Goal: Task Accomplishment & Management: Use online tool/utility

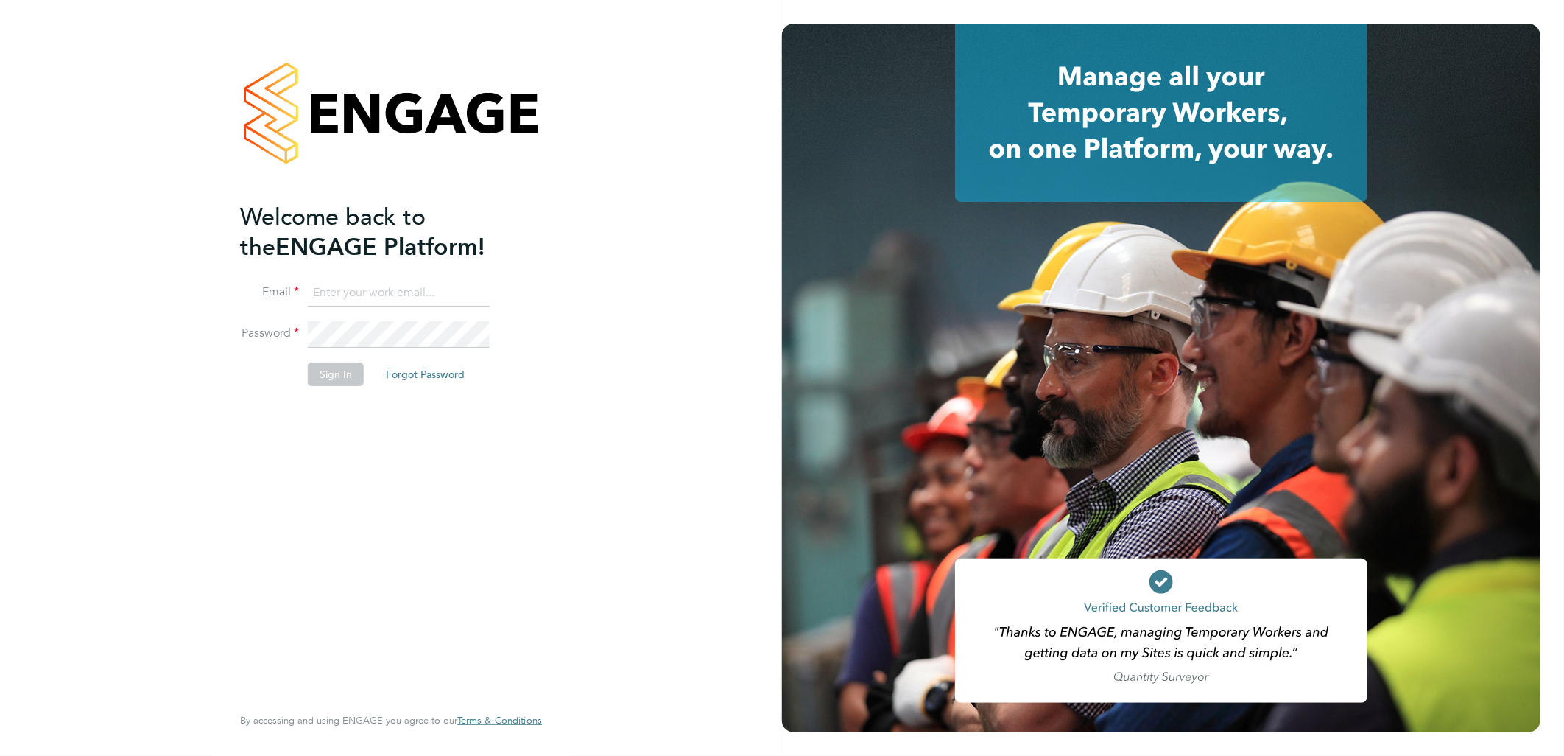
type input "sasha.baird@pretiumresourcing.co.uk"
click at [341, 378] on button "Sign In" at bounding box center [336, 374] width 56 height 24
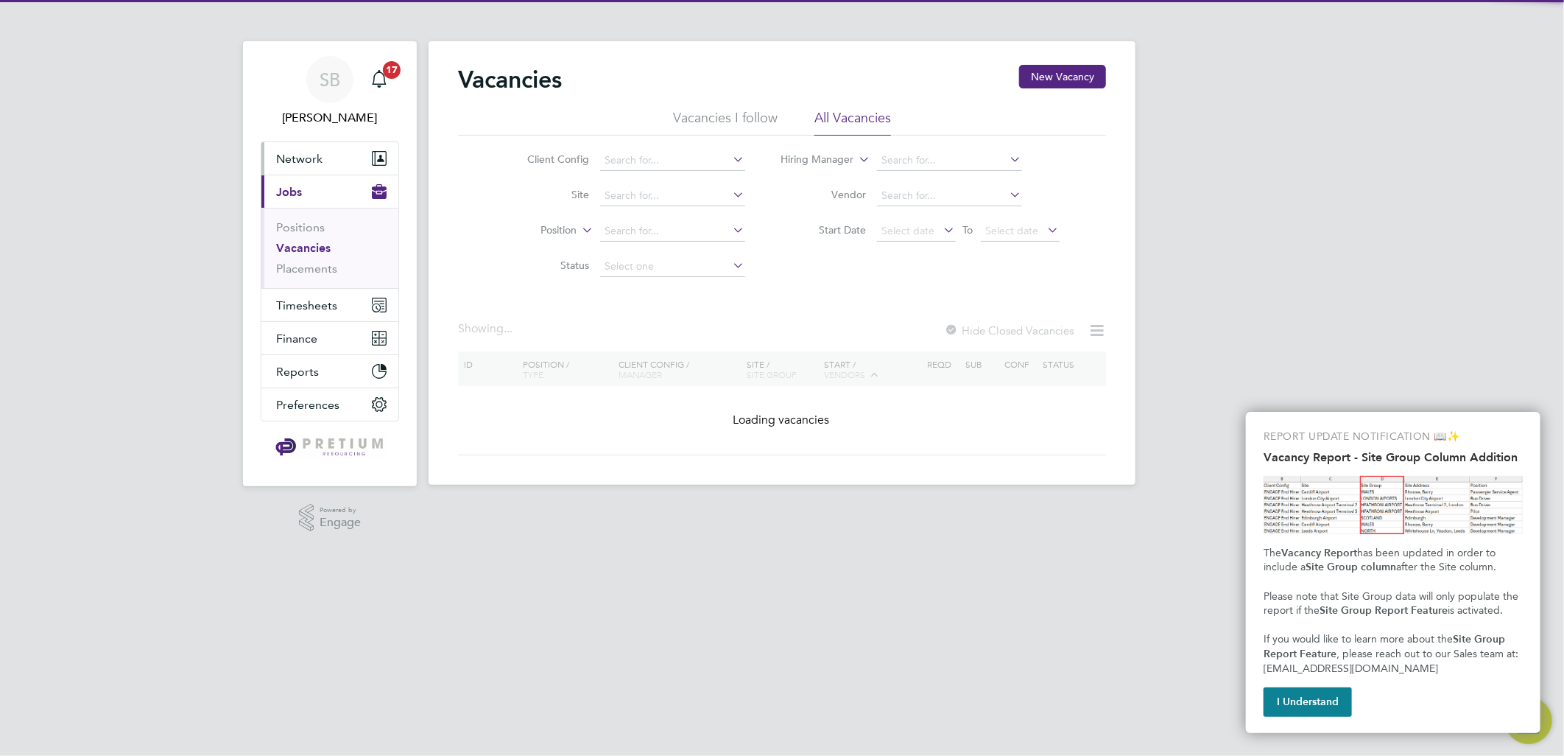
click at [332, 167] on button "Network" at bounding box center [329, 158] width 137 height 32
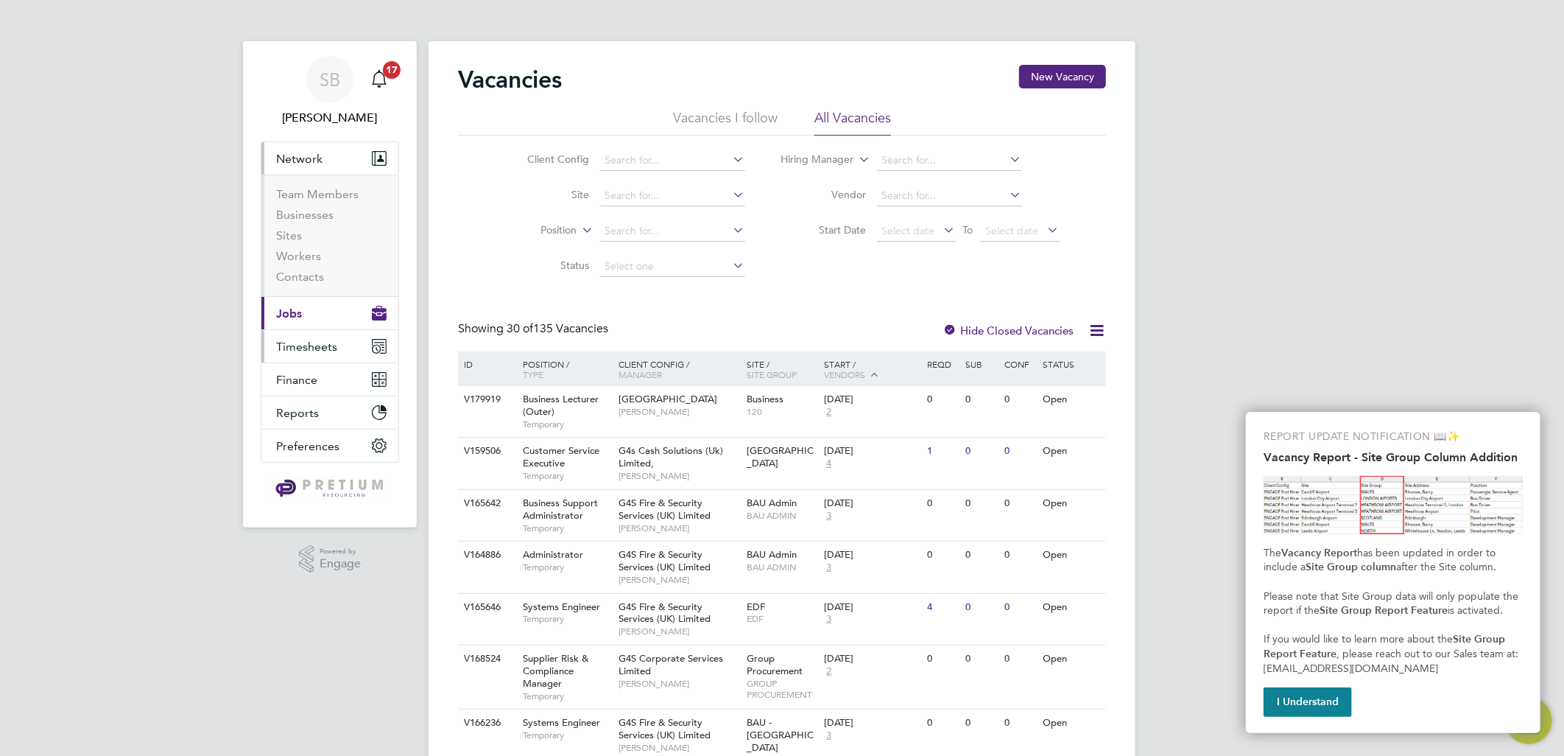
click at [314, 352] on span "Timesheets" at bounding box center [306, 346] width 61 height 14
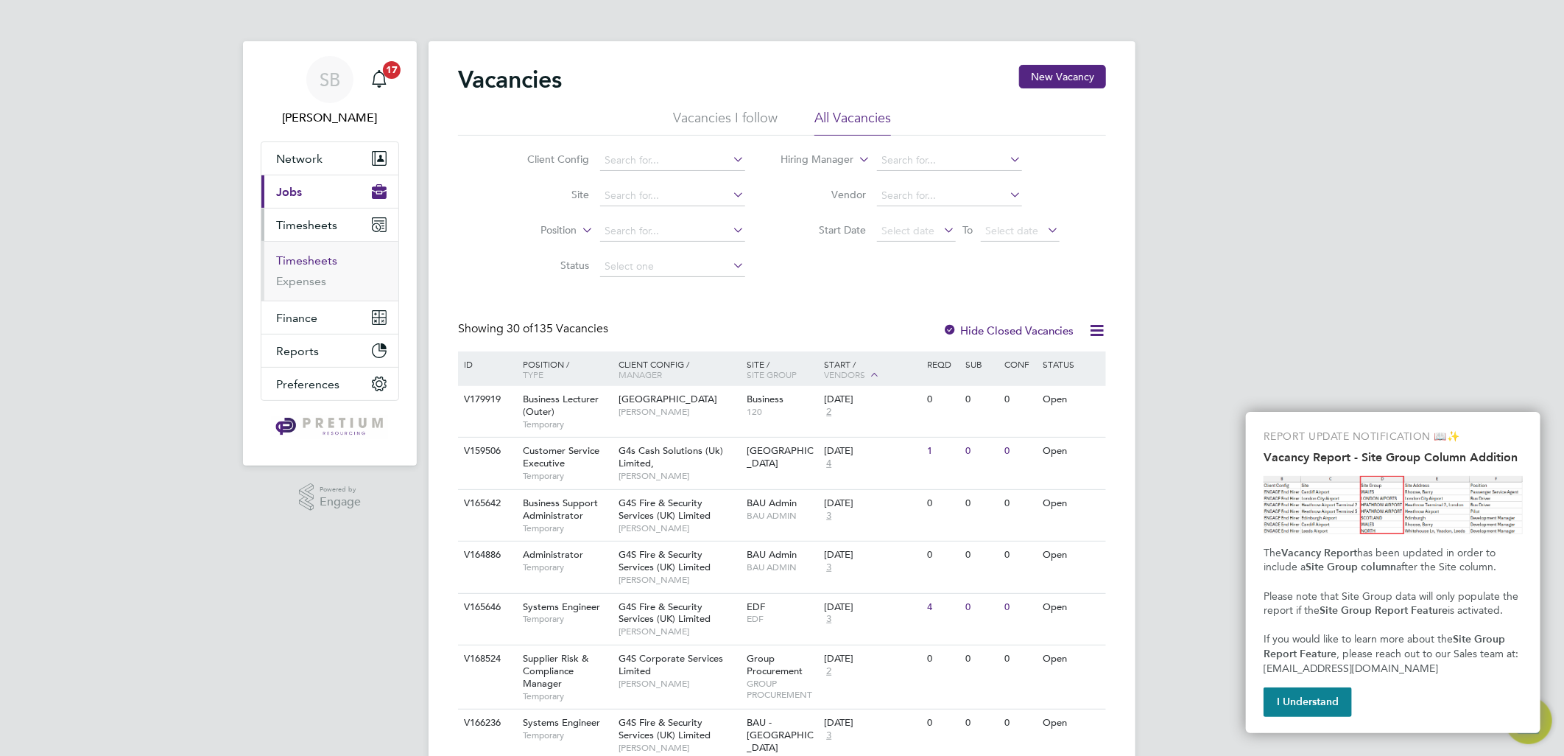
click at [311, 261] on link "Timesheets" at bounding box center [306, 260] width 61 height 14
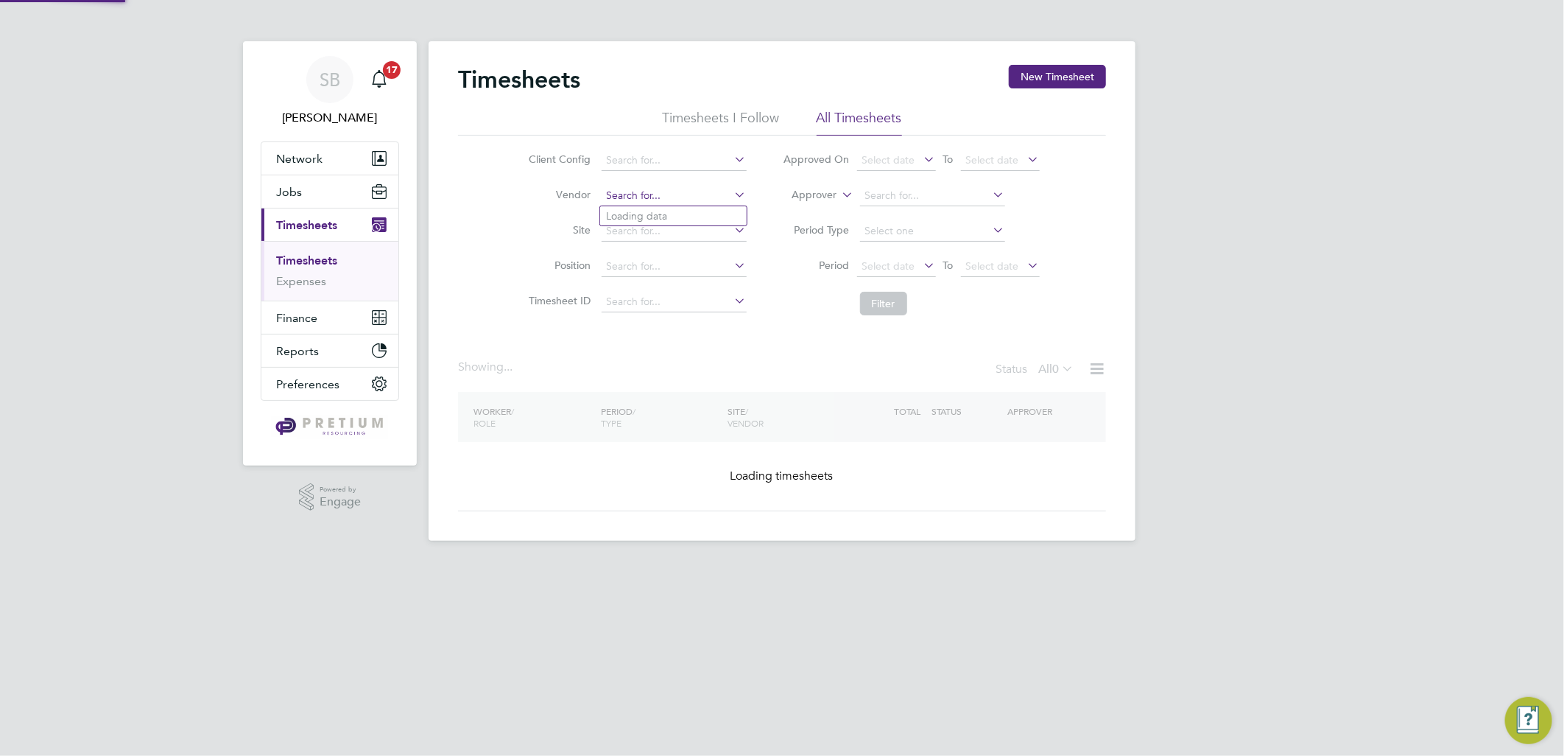
click at [629, 193] on input at bounding box center [674, 196] width 145 height 21
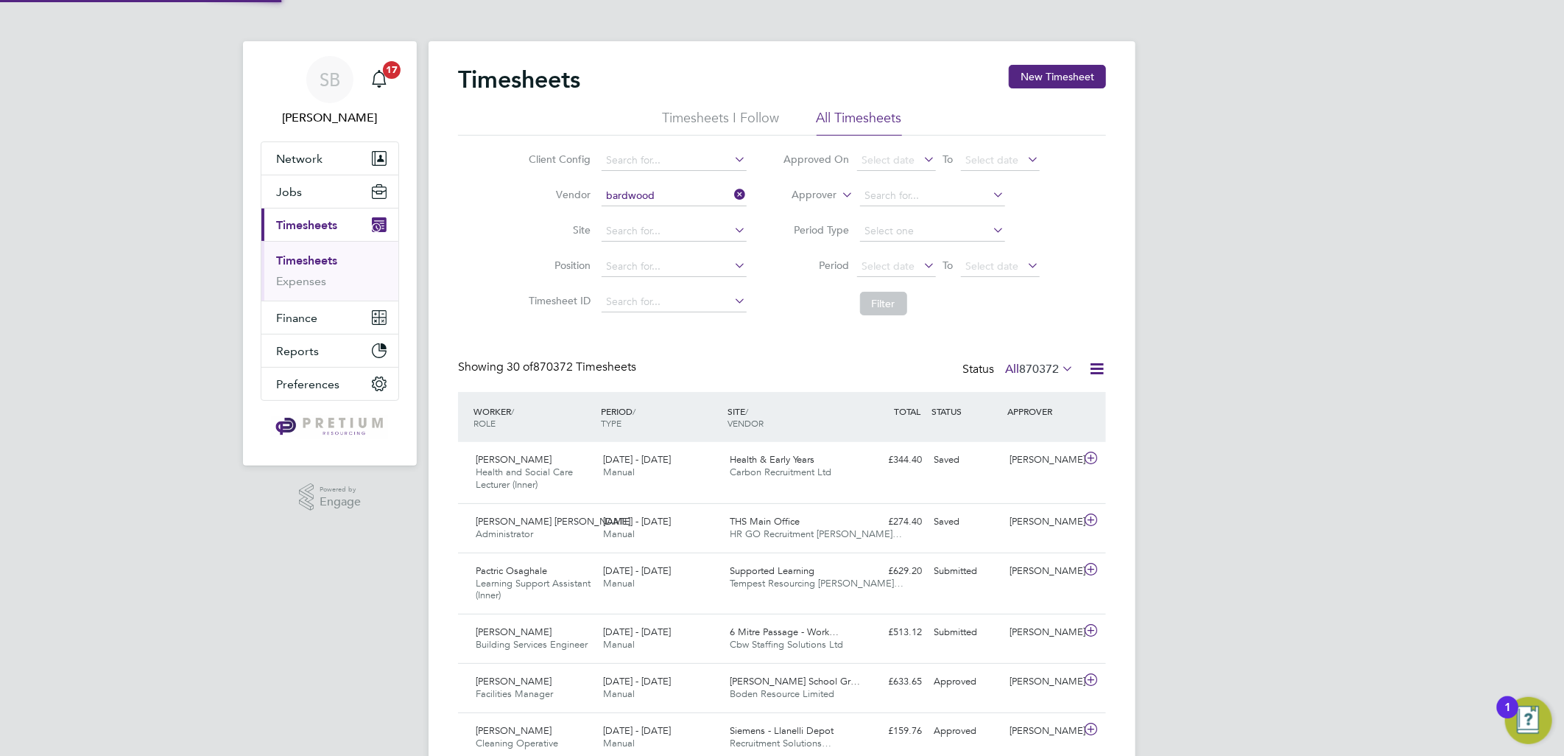
click at [670, 214] on li "Bardwood Support Services Limited" at bounding box center [690, 216] width 180 height 20
type input "Bardwood Support Services Limited"
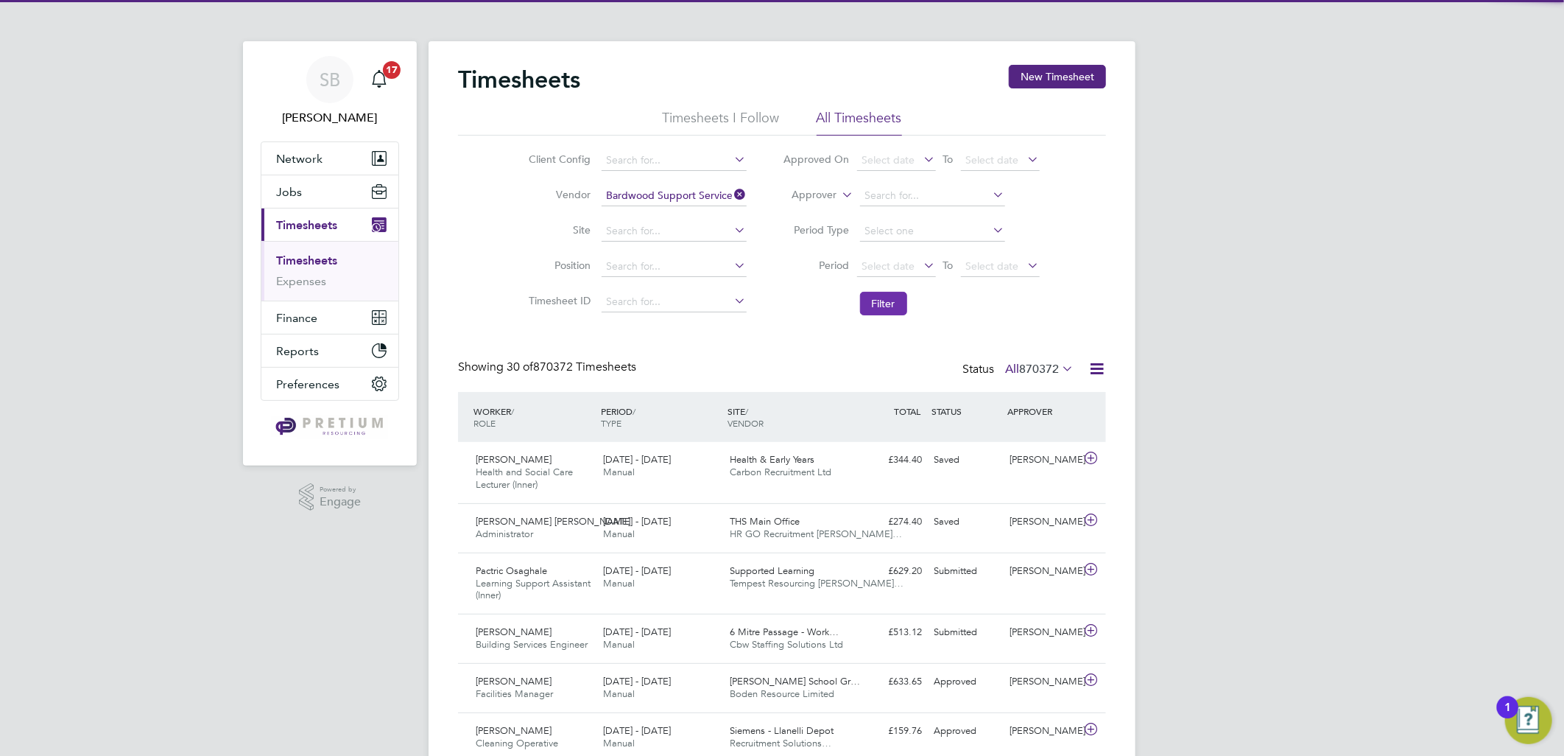
click at [865, 292] on button "Filter" at bounding box center [883, 304] width 47 height 24
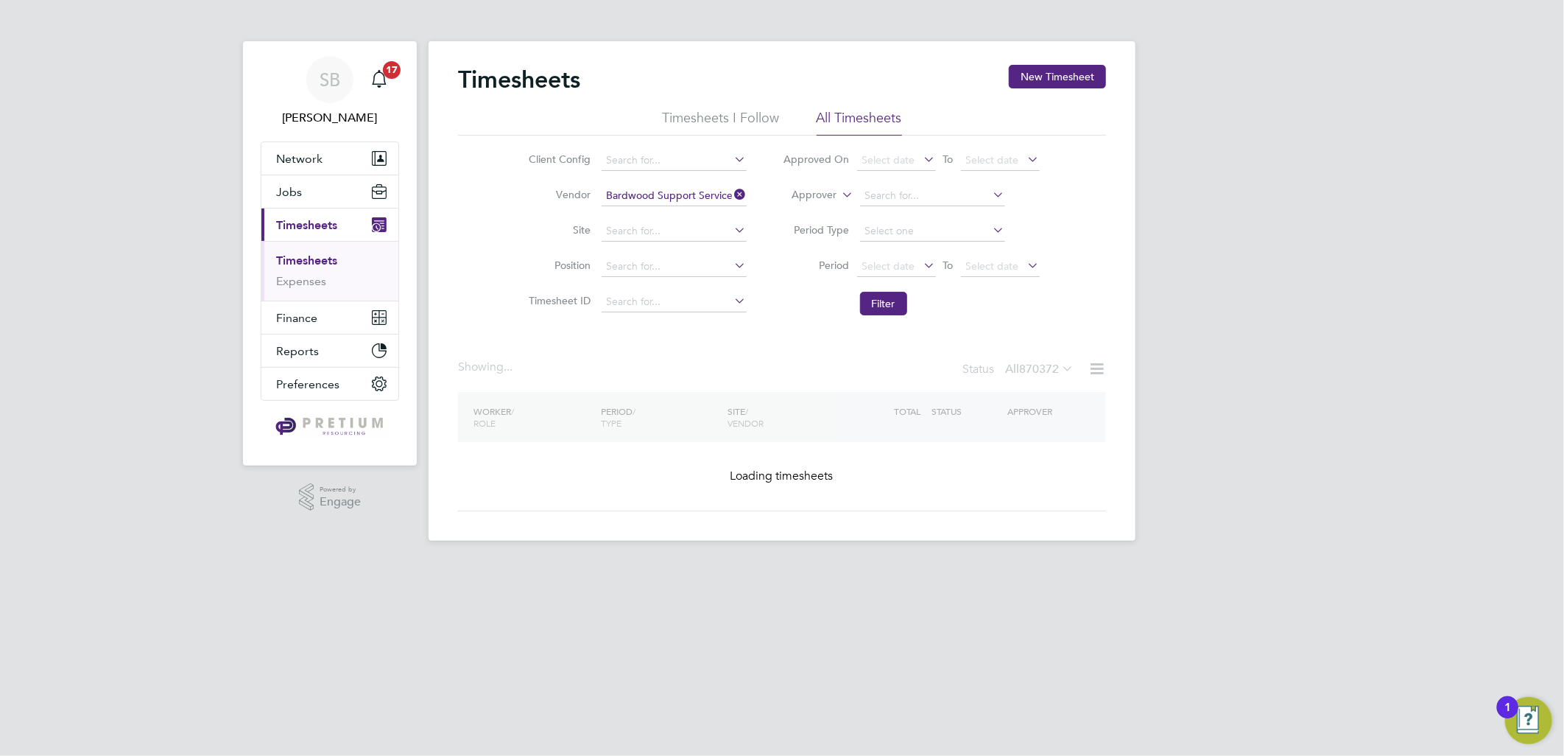
click at [915, 311] on li "Filter" at bounding box center [911, 303] width 293 height 38
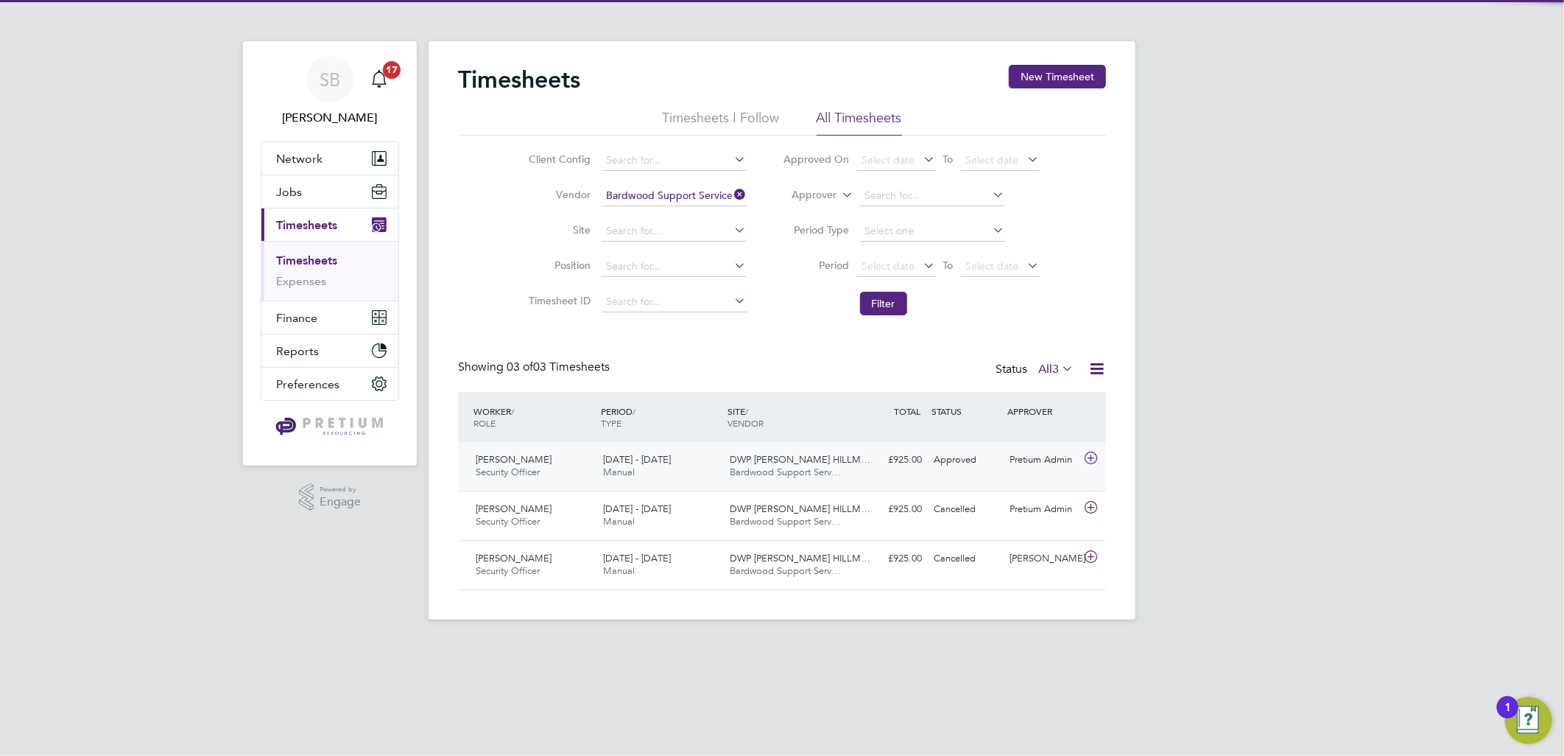
click at [884, 489] on div "Harbir Singh Sandhu Security Officer 16 - 22 Jan 2023 16 - 22 Jan 2023 Manual D…" at bounding box center [782, 466] width 648 height 49
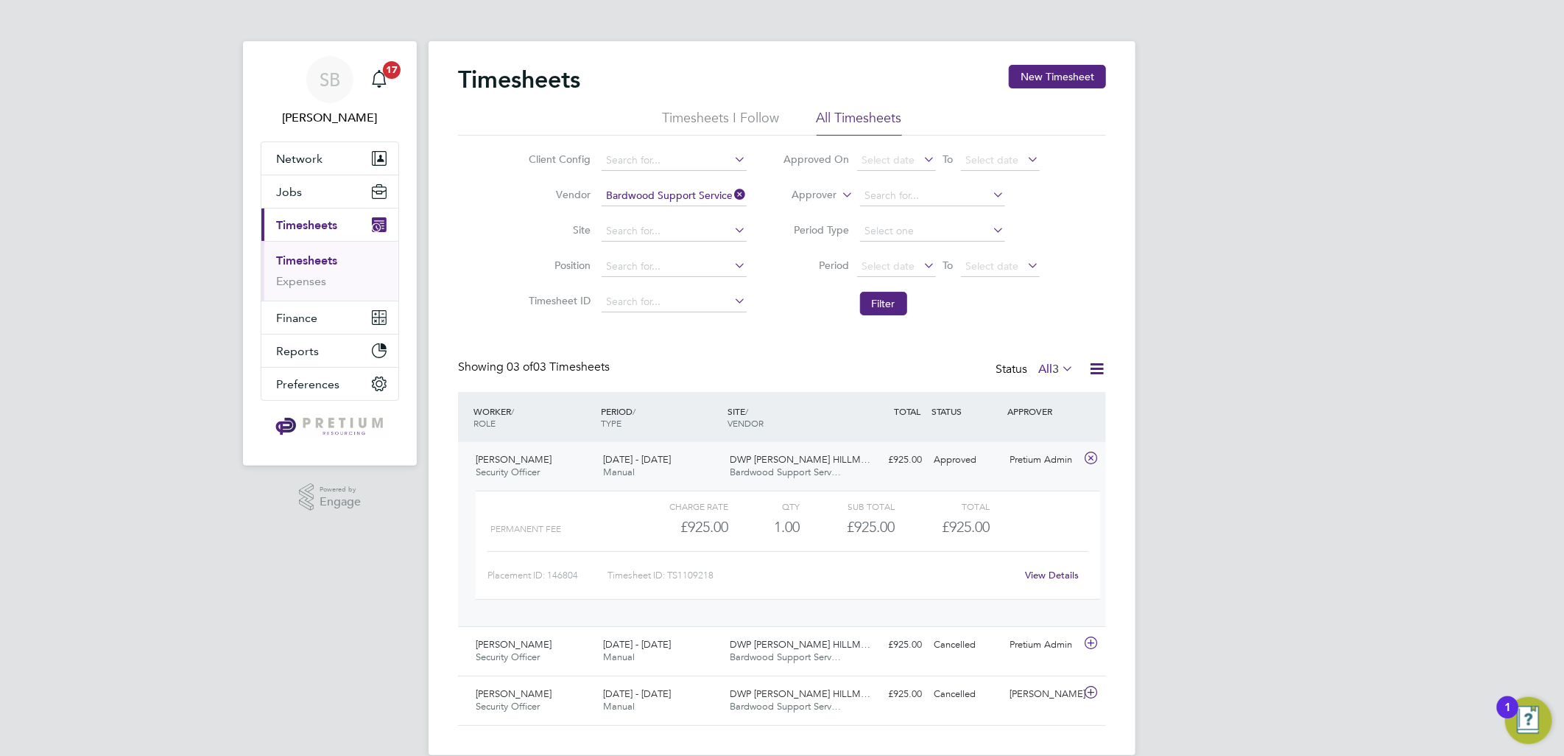
click at [1048, 570] on link "View Details" at bounding box center [1053, 574] width 54 height 13
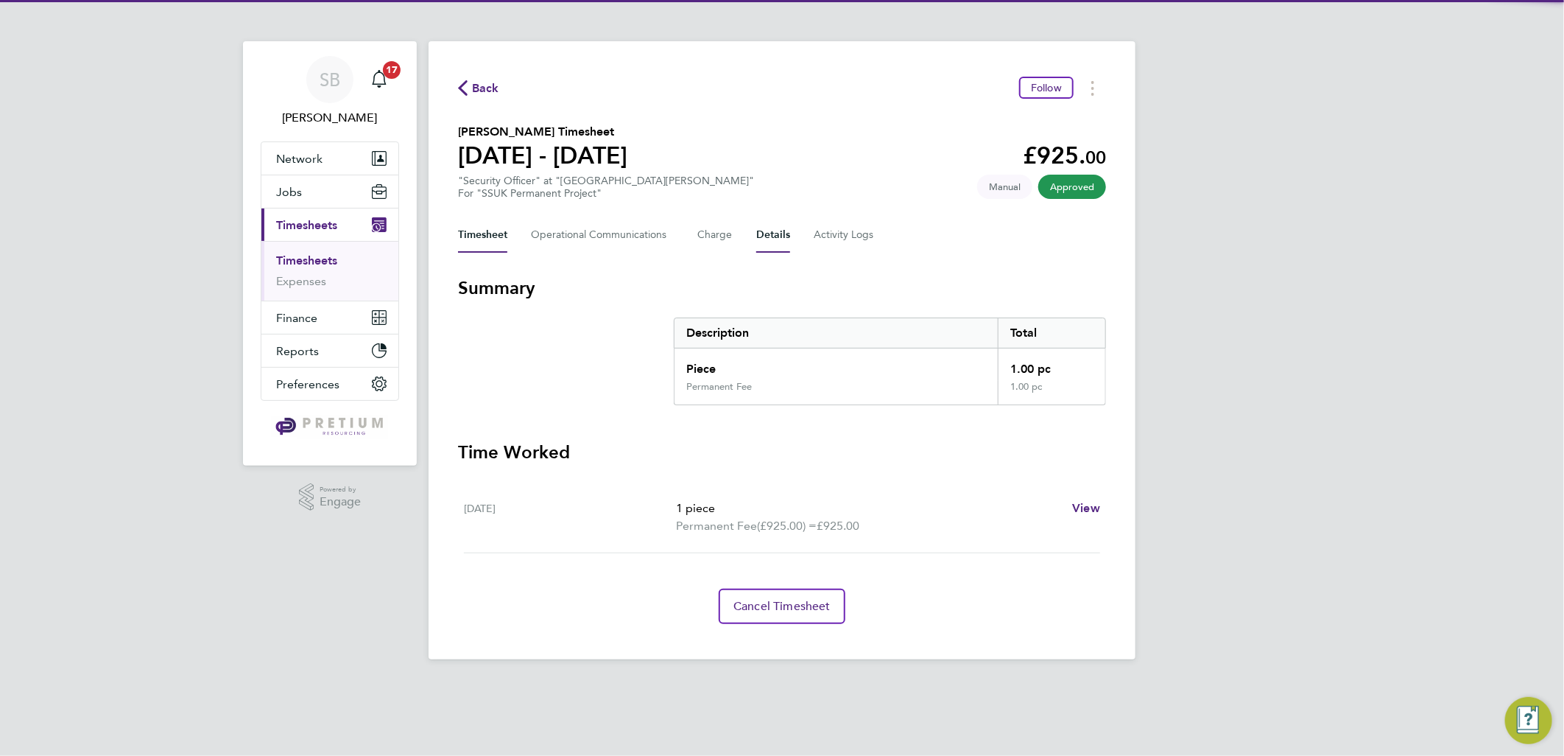
click at [767, 237] on button "Details" at bounding box center [773, 234] width 34 height 35
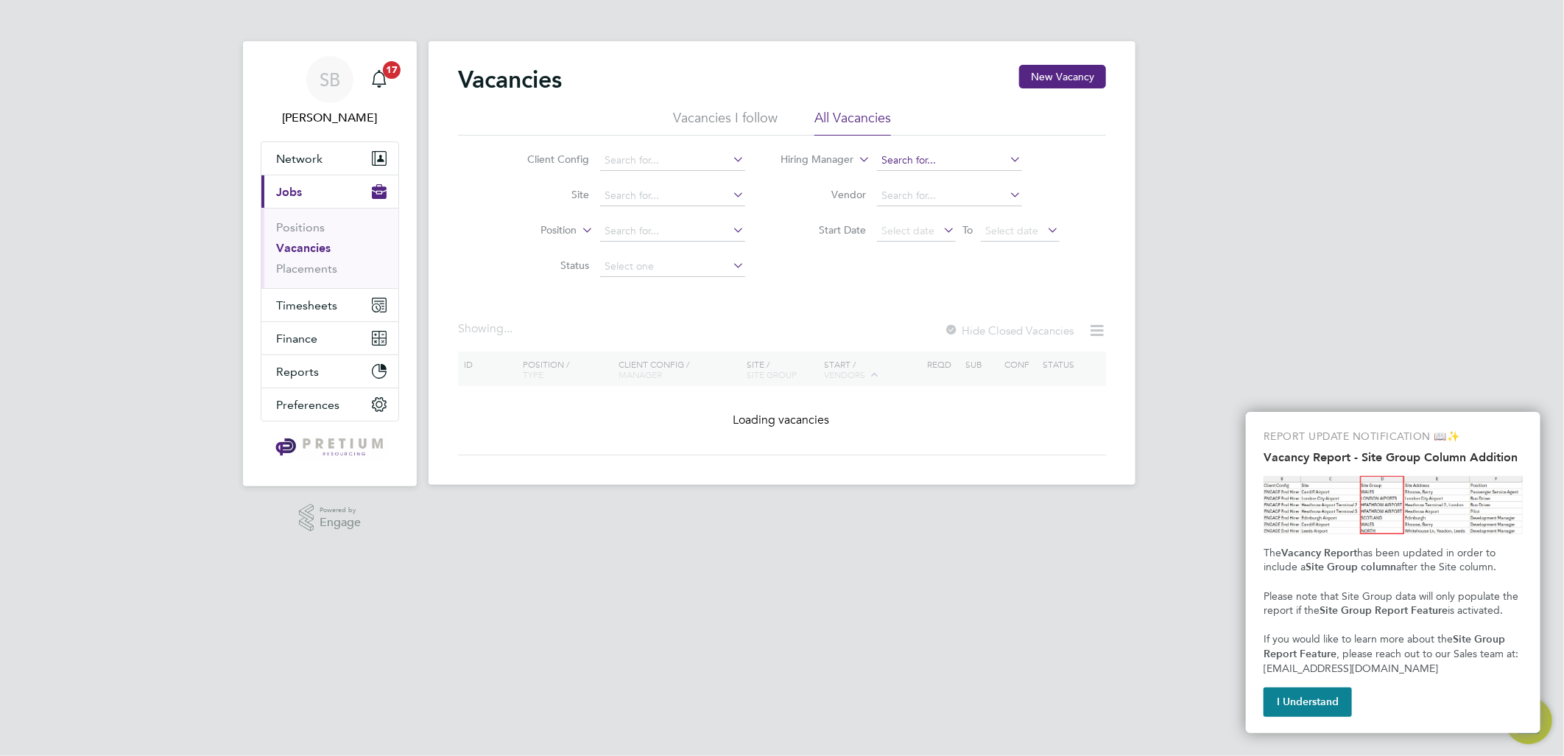
click at [934, 157] on input at bounding box center [949, 160] width 145 height 21
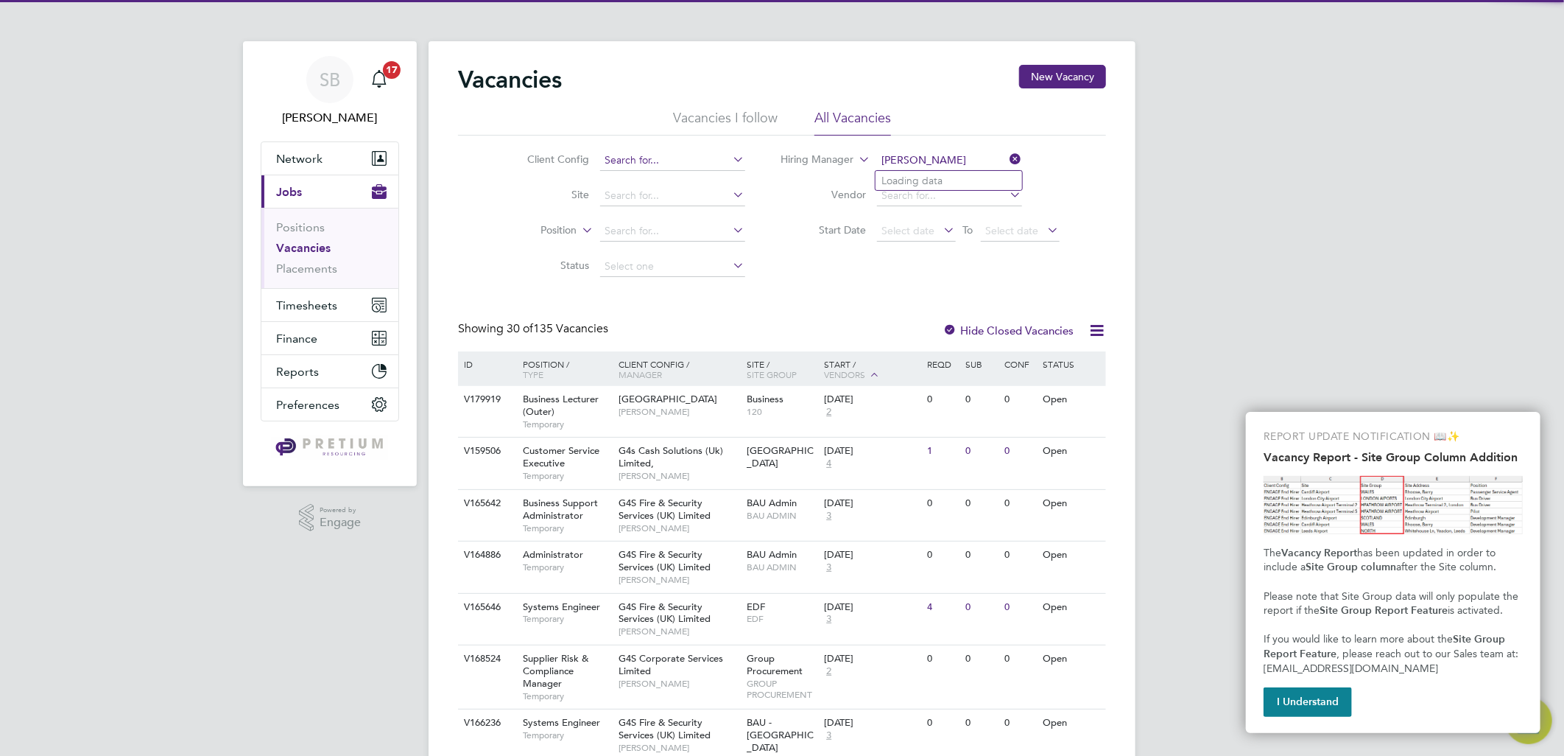
type input "jake osborn"
click at [672, 166] on input at bounding box center [672, 160] width 145 height 21
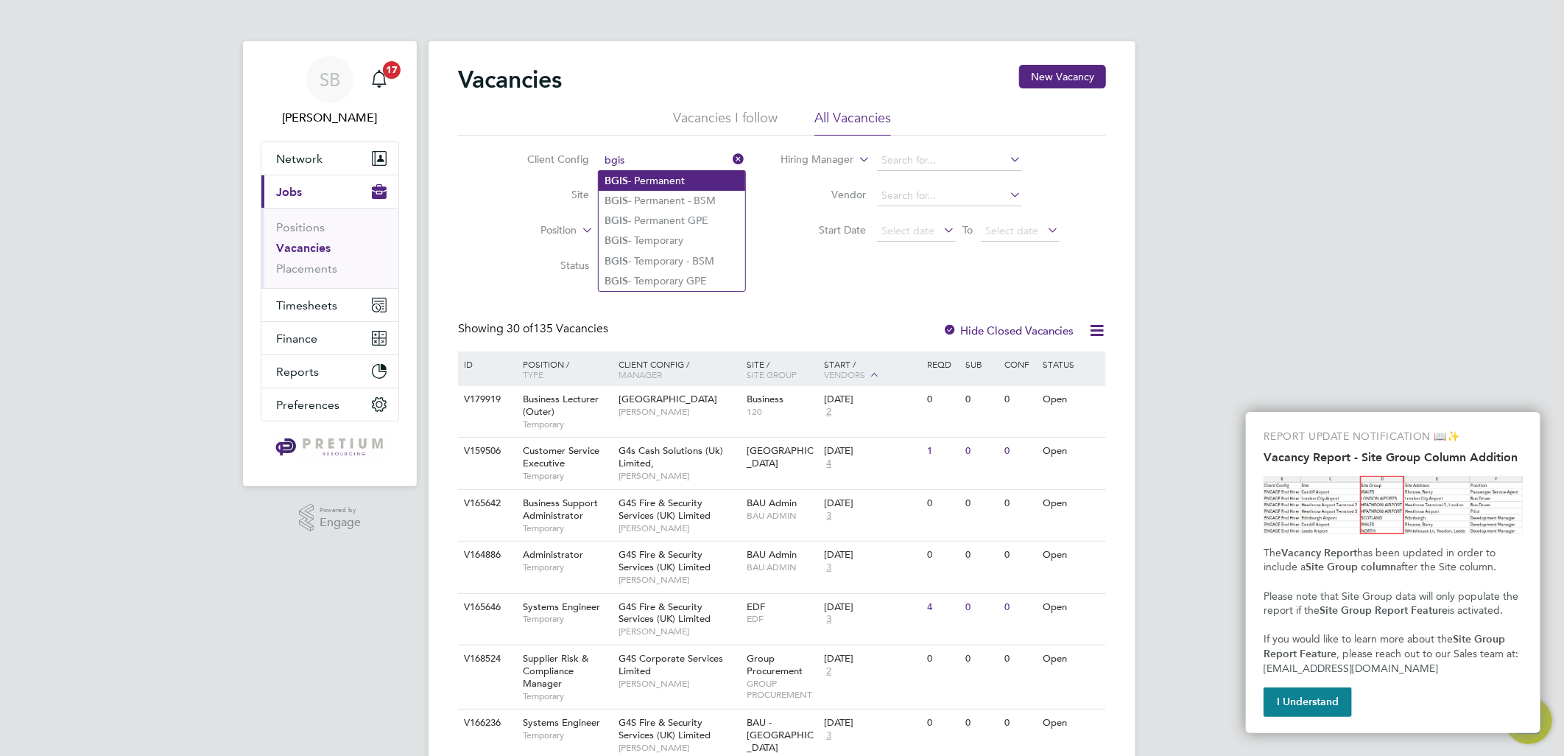
click at [672, 186] on li "BGIS - Permanent" at bounding box center [672, 181] width 147 height 20
type input "BGIS - Permanent"
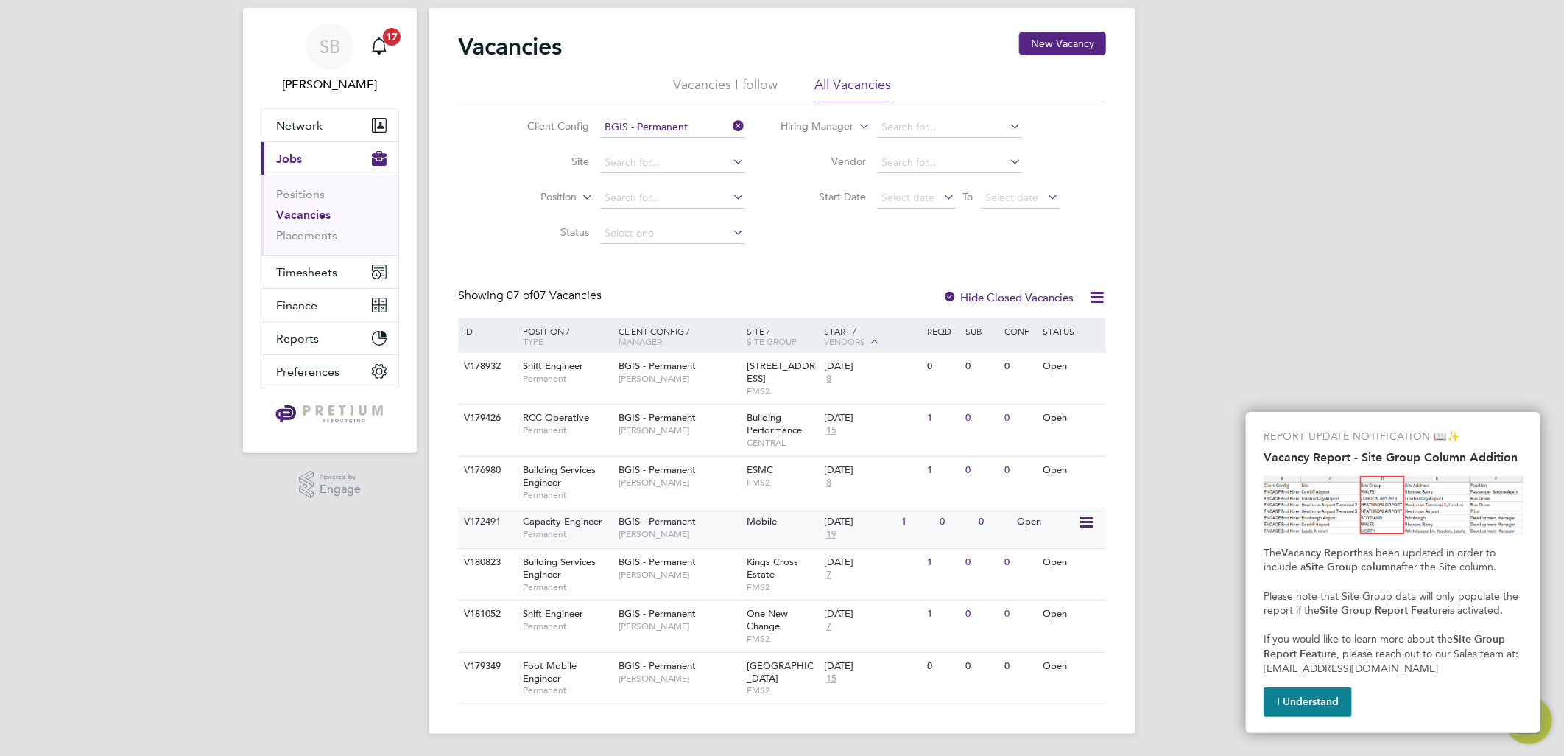
scroll to position [34, 0]
click at [734, 568] on span "Jake Osborne" at bounding box center [680, 574] width 122 height 12
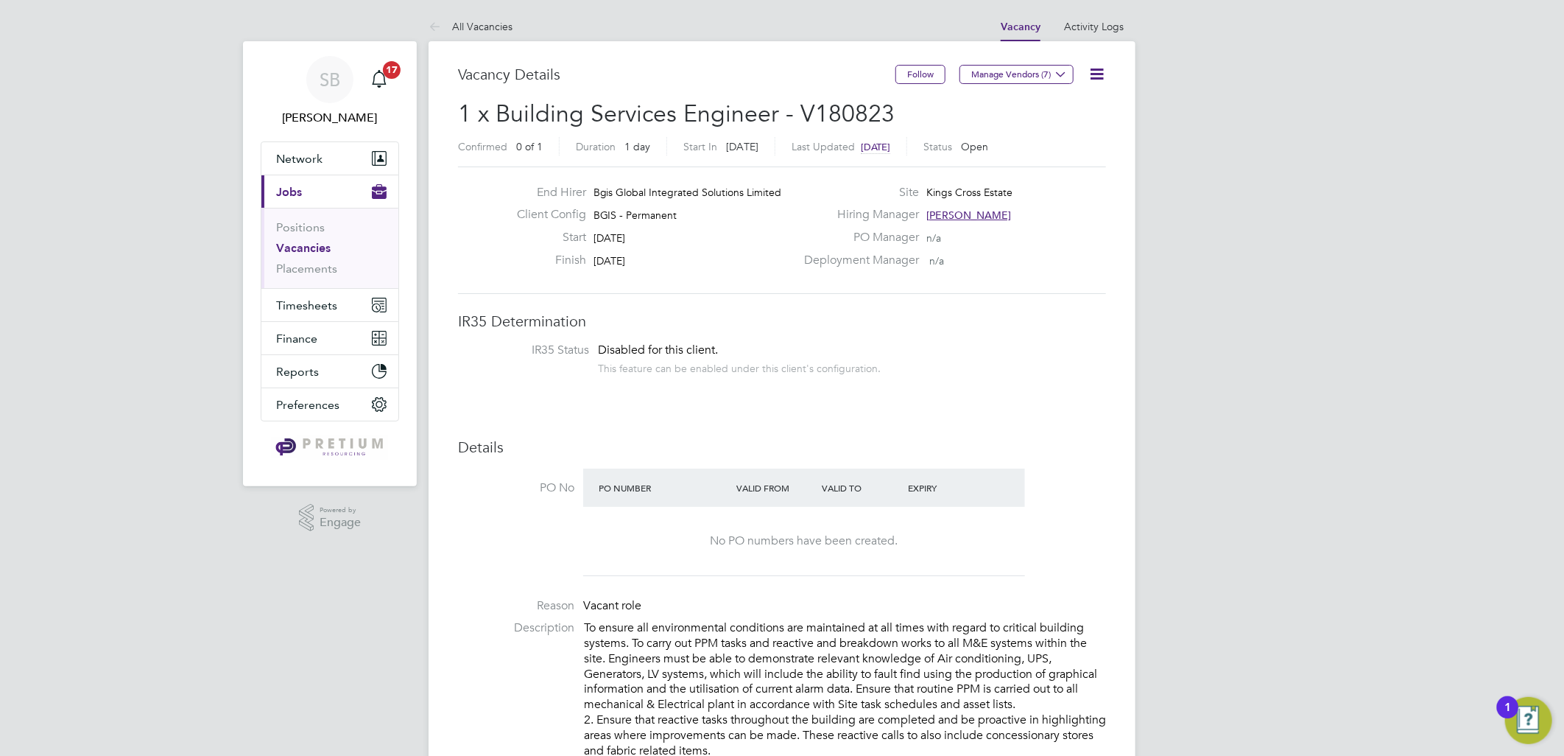
click at [758, 146] on span "[DATE]" at bounding box center [742, 146] width 32 height 13
click at [887, 148] on span "[DATE]" at bounding box center [875, 147] width 29 height 13
click at [1077, 31] on link "Activity Logs" at bounding box center [1094, 26] width 60 height 13
